Goal: Check status: Check status

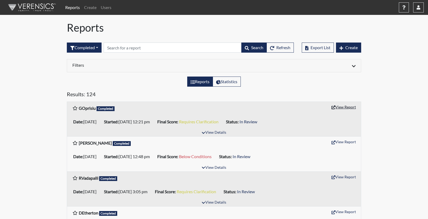
click at [347, 108] on button "View Report" at bounding box center [343, 107] width 29 height 8
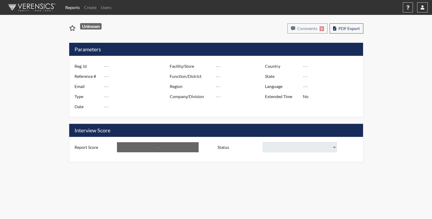
select select
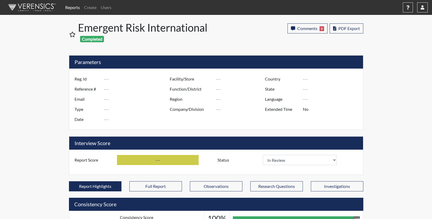
type input "GOprisiu"
type input "51417"
type input "gopris26@lakers.mercyhurst.edu"
type input "Pre-Employment"
type input "Sep 22, 2025"
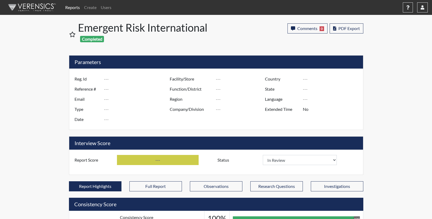
type input "US"
type input "GlendaInc"
type input "[GEOGRAPHIC_DATA]"
type input "[US_STATE]"
type input "English"
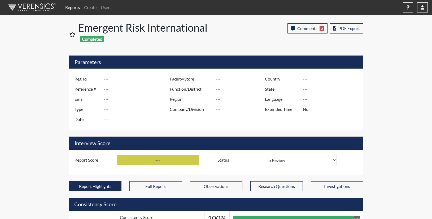
type input "Requires Clarification"
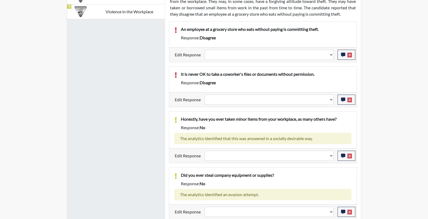
scroll to position [375, 0]
select select
